Goal: Information Seeking & Learning: Understand process/instructions

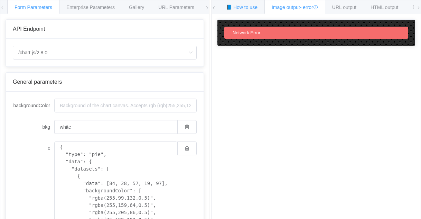
click at [244, 4] on div "📘 How to use" at bounding box center [242, 7] width 46 height 14
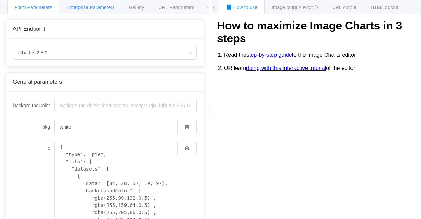
click at [99, 7] on span "Enterprise Parameters" at bounding box center [90, 7] width 48 height 6
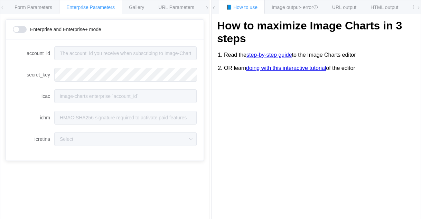
click at [1, 8] on icon at bounding box center [2, 8] width 4 height 4
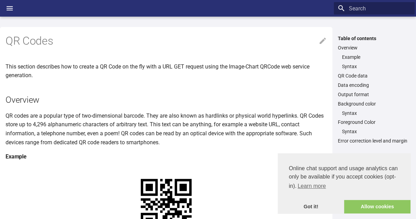
click at [100, 124] on p "QR codes are a popular type of two-dimensional barcode. They are also known as …" at bounding box center [166, 128] width 321 height 35
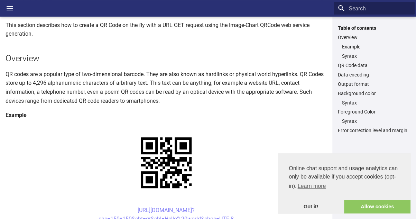
scroll to position [55, 0]
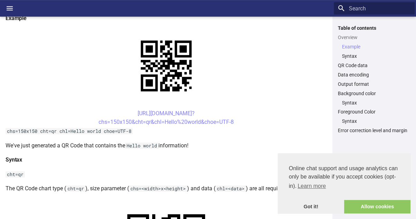
scroll to position [152, 0]
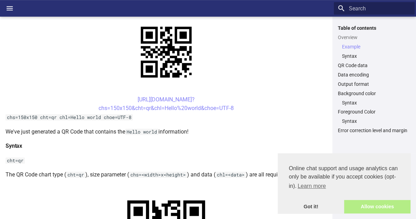
click at [367, 206] on link "Allow cookies" at bounding box center [377, 207] width 66 height 14
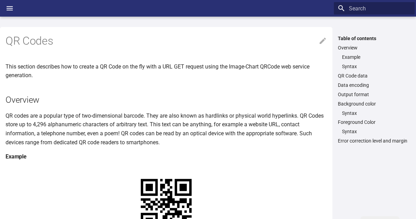
scroll to position [14, 0]
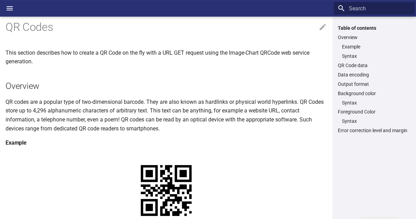
drag, startPoint x: 125, startPoint y: 171, endPoint x: 163, endPoint y: 179, distance: 39.0
copy link "https://image-charts.com/chart? chs=150x150&cht=qr&chl="
